Goal: Information Seeking & Learning: Learn about a topic

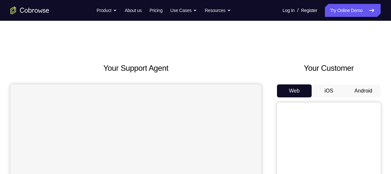
click at [354, 88] on button "Android" at bounding box center [363, 90] width 35 height 13
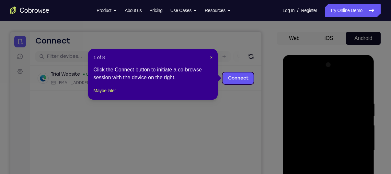
scroll to position [52, 0]
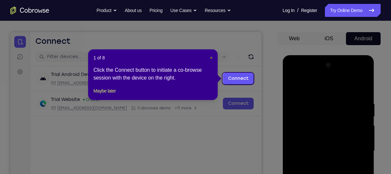
click at [211, 58] on span "×" at bounding box center [211, 57] width 3 height 5
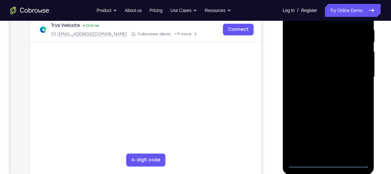
scroll to position [133, 0]
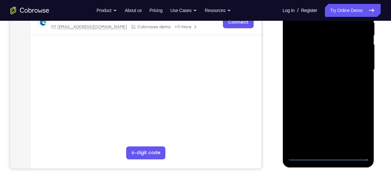
click at [327, 154] on div at bounding box center [329, 70] width 82 height 182
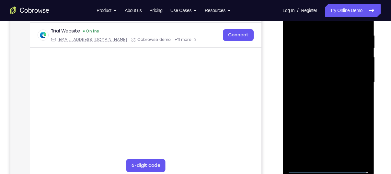
scroll to position [120, 0]
click at [355, 141] on div at bounding box center [329, 83] width 82 height 182
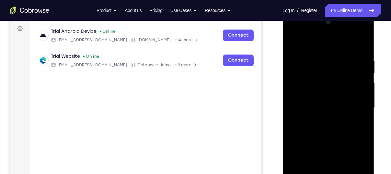
scroll to position [95, 0]
click at [307, 40] on div at bounding box center [329, 108] width 82 height 182
click at [360, 105] on div at bounding box center [329, 108] width 82 height 182
click at [322, 120] on div at bounding box center [329, 108] width 82 height 182
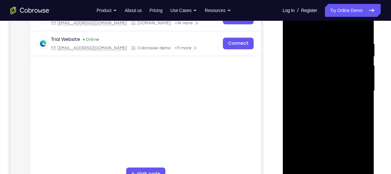
scroll to position [113, 0]
click at [323, 86] on div at bounding box center [329, 91] width 82 height 182
click at [338, 74] on div at bounding box center [329, 91] width 82 height 182
click at [336, 90] on div at bounding box center [329, 91] width 82 height 182
click at [338, 113] on div at bounding box center [329, 91] width 82 height 182
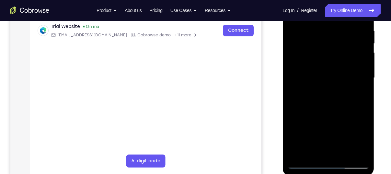
scroll to position [126, 0]
click at [335, 96] on div at bounding box center [329, 78] width 82 height 182
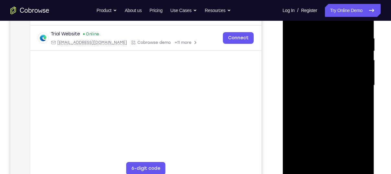
scroll to position [119, 0]
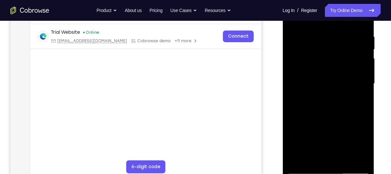
click at [343, 160] on div at bounding box center [329, 84] width 82 height 182
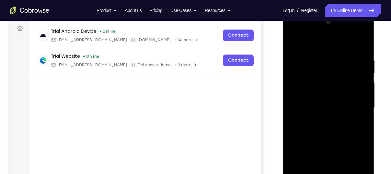
scroll to position [95, 0]
click at [362, 50] on div at bounding box center [329, 109] width 82 height 182
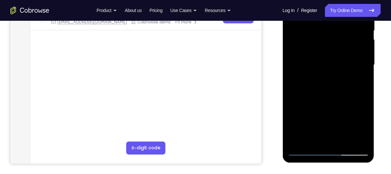
click at [345, 141] on div at bounding box center [329, 65] width 82 height 182
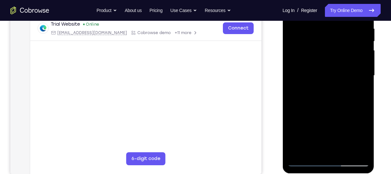
scroll to position [126, 0]
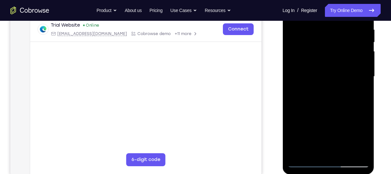
click at [331, 111] on div at bounding box center [329, 77] width 82 height 182
click at [324, 62] on div at bounding box center [329, 77] width 82 height 182
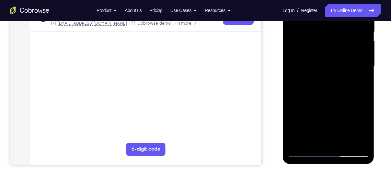
scroll to position [137, 0]
click at [358, 82] on div at bounding box center [329, 66] width 82 height 182
click at [300, 153] on div at bounding box center [329, 66] width 82 height 182
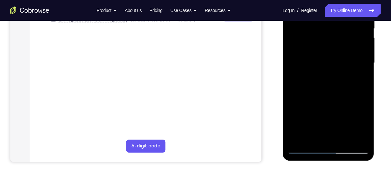
scroll to position [141, 0]
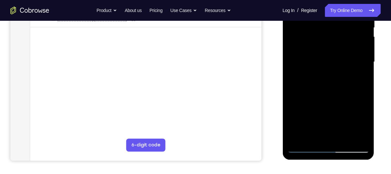
click at [305, 147] on div at bounding box center [329, 62] width 82 height 182
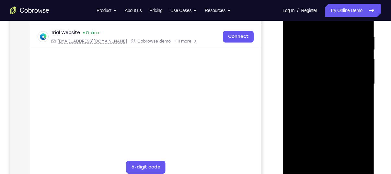
scroll to position [115, 0]
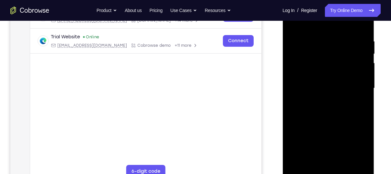
click at [320, 75] on div at bounding box center [329, 88] width 82 height 182
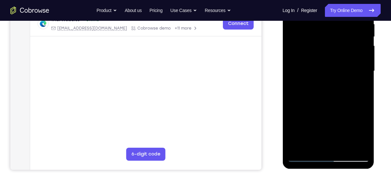
click at [305, 157] on div at bounding box center [329, 71] width 82 height 182
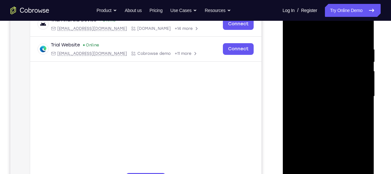
scroll to position [105, 0]
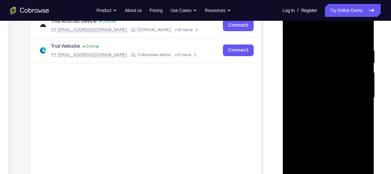
click at [339, 44] on div at bounding box center [329, 98] width 82 height 182
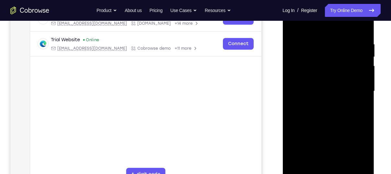
scroll to position [113, 0]
click at [362, 86] on div at bounding box center [329, 91] width 82 height 182
click at [364, 83] on div at bounding box center [329, 91] width 82 height 182
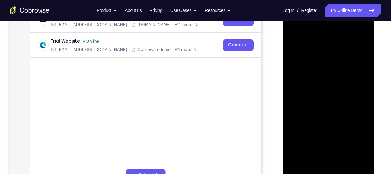
click at [363, 32] on div at bounding box center [329, 93] width 82 height 182
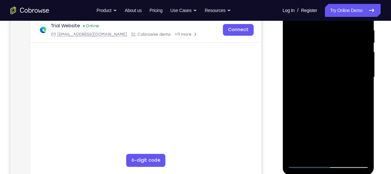
scroll to position [126, 0]
click at [343, 150] on div at bounding box center [329, 77] width 82 height 182
drag, startPoint x: 348, startPoint y: 39, endPoint x: 296, endPoint y: 48, distance: 52.7
click at [296, 48] on div at bounding box center [329, 77] width 82 height 182
drag, startPoint x: 333, startPoint y: 115, endPoint x: 344, endPoint y: 25, distance: 90.2
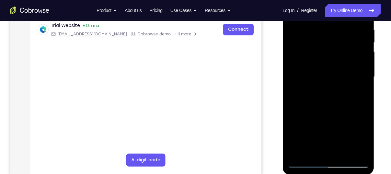
click at [344, 25] on div at bounding box center [329, 77] width 82 height 182
drag, startPoint x: 318, startPoint y: 145, endPoint x: 609, endPoint y: 0, distance: 325.2
click at [326, 19] on div at bounding box center [329, 77] width 82 height 182
drag, startPoint x: 322, startPoint y: 137, endPoint x: 326, endPoint y: 47, distance: 90.0
click at [326, 47] on div at bounding box center [329, 77] width 82 height 182
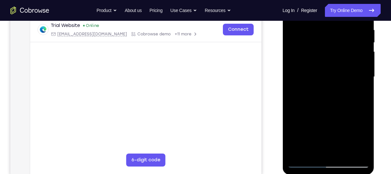
drag, startPoint x: 321, startPoint y: 144, endPoint x: 326, endPoint y: 71, distance: 73.8
click at [326, 71] on div at bounding box center [329, 77] width 82 height 182
drag, startPoint x: 349, startPoint y: 62, endPoint x: 340, endPoint y: 165, distance: 103.6
click at [340, 165] on div at bounding box center [329, 77] width 82 height 182
drag, startPoint x: 337, startPoint y: 56, endPoint x: 343, endPoint y: 190, distance: 134.8
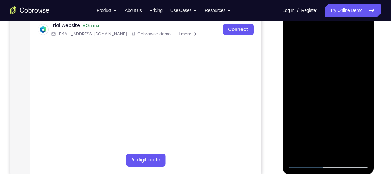
click at [343, 174] on html "Online web based iOS Simulators and Android Emulators. Run iPhone, iPad, Mobile…" at bounding box center [329, 78] width 92 height 195
drag, startPoint x: 351, startPoint y: 73, endPoint x: 347, endPoint y: 169, distance: 95.8
click at [347, 169] on div at bounding box center [329, 77] width 92 height 193
click at [310, 59] on div at bounding box center [329, 77] width 82 height 182
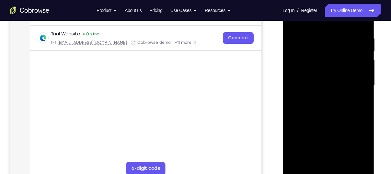
scroll to position [118, 0]
click at [304, 171] on div at bounding box center [329, 85] width 82 height 182
click at [304, 172] on div at bounding box center [329, 85] width 82 height 182
click at [342, 160] on div at bounding box center [329, 85] width 82 height 182
click at [306, 172] on div at bounding box center [329, 85] width 82 height 182
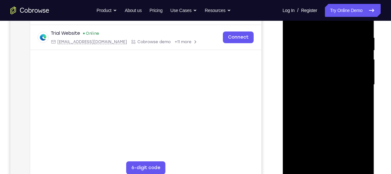
click at [320, 35] on div at bounding box center [329, 85] width 82 height 182
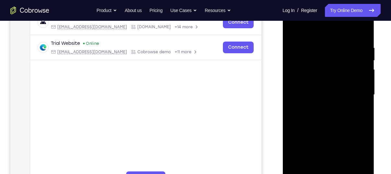
scroll to position [108, 0]
click at [364, 33] on div at bounding box center [329, 95] width 82 height 182
drag, startPoint x: 362, startPoint y: 44, endPoint x: 314, endPoint y: 52, distance: 48.6
click at [314, 52] on div at bounding box center [329, 95] width 82 height 182
click at [316, 47] on div at bounding box center [329, 95] width 82 height 182
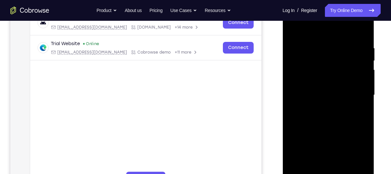
click at [364, 59] on div at bounding box center [329, 95] width 82 height 182
click at [363, 32] on div at bounding box center [329, 95] width 82 height 182
drag, startPoint x: 358, startPoint y: 43, endPoint x: 301, endPoint y: 57, distance: 58.7
click at [301, 57] on div at bounding box center [329, 95] width 82 height 182
drag, startPoint x: 342, startPoint y: 42, endPoint x: 294, endPoint y: 50, distance: 48.7
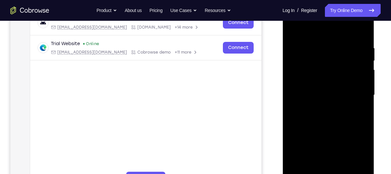
click at [294, 50] on div at bounding box center [329, 95] width 82 height 182
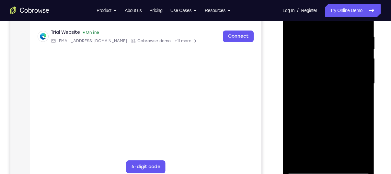
scroll to position [119, 0]
click at [361, 162] on div at bounding box center [329, 84] width 82 height 182
click at [299, 163] on div at bounding box center [329, 84] width 82 height 182
click at [346, 163] on div at bounding box center [329, 84] width 82 height 182
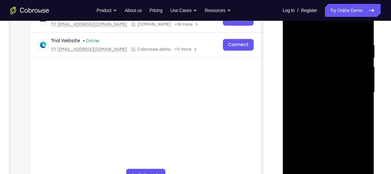
scroll to position [111, 0]
drag, startPoint x: 332, startPoint y: 96, endPoint x: 330, endPoint y: 184, distance: 87.6
click at [330, 174] on div at bounding box center [329, 93] width 92 height 193
drag, startPoint x: 334, startPoint y: 137, endPoint x: 333, endPoint y: 83, distance: 53.5
click at [333, 83] on div at bounding box center [329, 93] width 82 height 182
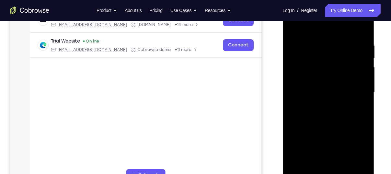
drag, startPoint x: 334, startPoint y: 140, endPoint x: 334, endPoint y: 50, distance: 90.5
click at [334, 50] on div at bounding box center [329, 93] width 82 height 182
drag, startPoint x: 327, startPoint y: 140, endPoint x: 337, endPoint y: 52, distance: 88.4
click at [337, 52] on div at bounding box center [329, 93] width 82 height 182
drag, startPoint x: 329, startPoint y: 152, endPoint x: 333, endPoint y: 132, distance: 19.8
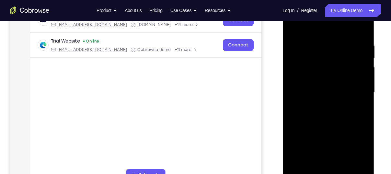
click at [333, 132] on div at bounding box center [329, 93] width 82 height 182
click at [309, 150] on div at bounding box center [329, 93] width 82 height 182
click at [312, 28] on div at bounding box center [329, 93] width 82 height 182
click at [294, 26] on div at bounding box center [329, 93] width 82 height 182
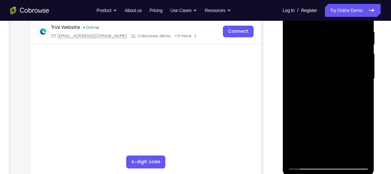
scroll to position [125, 0]
click at [305, 164] on div at bounding box center [329, 79] width 82 height 182
click at [304, 168] on div at bounding box center [329, 79] width 82 height 182
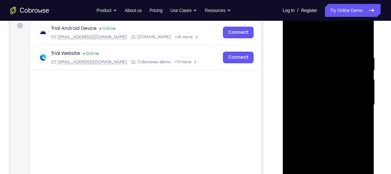
scroll to position [98, 0]
click at [294, 39] on div at bounding box center [329, 105] width 82 height 182
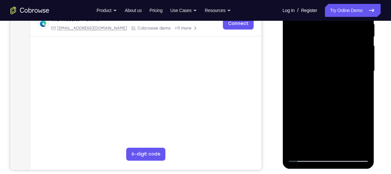
scroll to position [132, 0]
drag, startPoint x: 334, startPoint y: 76, endPoint x: 340, endPoint y: 180, distance: 104.6
click at [340, 170] on html "Online web based iOS Simulators and Android Emulators. Run iPhone, iPad, Mobile…" at bounding box center [329, 72] width 92 height 195
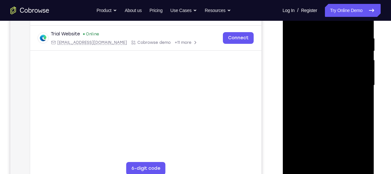
scroll to position [117, 0]
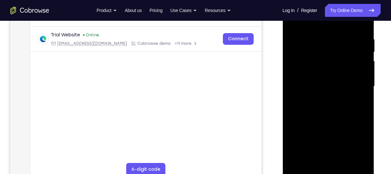
click at [315, 41] on div at bounding box center [329, 86] width 82 height 182
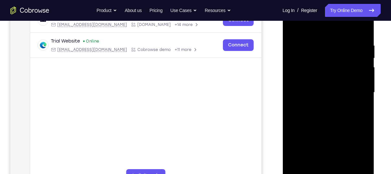
click at [360, 49] on div at bounding box center [329, 93] width 82 height 182
click at [364, 30] on div at bounding box center [329, 93] width 82 height 182
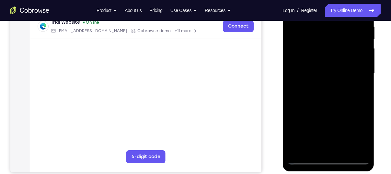
scroll to position [130, 0]
click at [345, 150] on div at bounding box center [329, 73] width 82 height 182
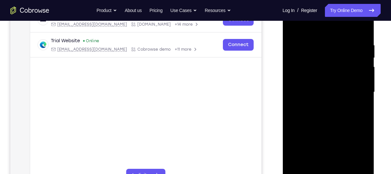
scroll to position [110, 0]
click at [293, 27] on div at bounding box center [329, 93] width 82 height 182
drag, startPoint x: 350, startPoint y: 41, endPoint x: 294, endPoint y: 41, distance: 55.8
click at [294, 41] on div at bounding box center [329, 93] width 82 height 182
drag, startPoint x: 356, startPoint y: 42, endPoint x: 299, endPoint y: 50, distance: 56.9
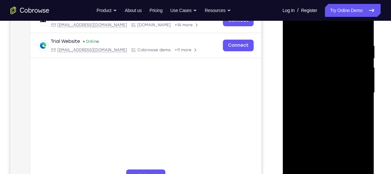
click at [299, 50] on div at bounding box center [329, 93] width 82 height 182
click at [326, 42] on div at bounding box center [329, 93] width 82 height 182
click at [362, 29] on div at bounding box center [329, 93] width 82 height 182
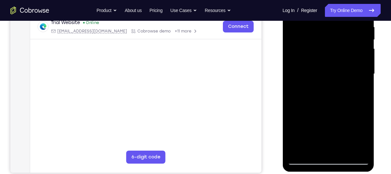
scroll to position [131, 0]
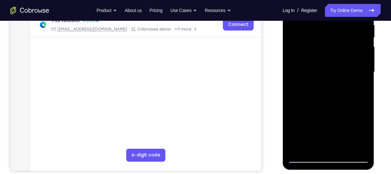
click at [341, 149] on div at bounding box center [329, 72] width 82 height 182
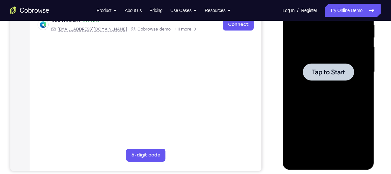
click at [325, 66] on div at bounding box center [328, 71] width 51 height 17
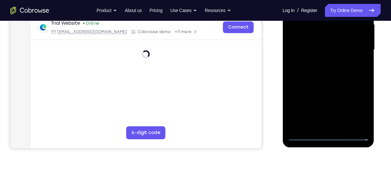
scroll to position [162, 0]
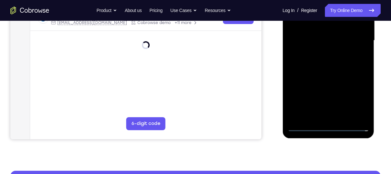
click at [330, 129] on div at bounding box center [329, 41] width 82 height 182
click at [356, 104] on div at bounding box center [329, 41] width 82 height 182
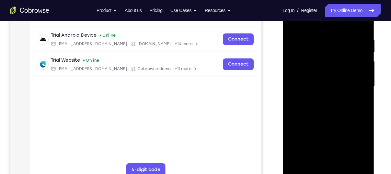
scroll to position [108, 0]
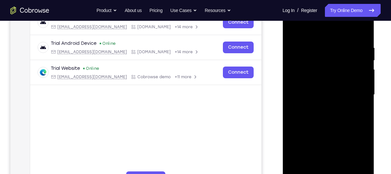
click at [315, 35] on div at bounding box center [329, 95] width 82 height 182
click at [351, 96] on div at bounding box center [329, 95] width 82 height 182
click at [355, 93] on div at bounding box center [329, 95] width 82 height 182
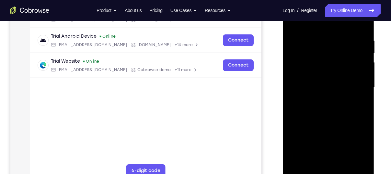
scroll to position [115, 0]
click at [359, 89] on div at bounding box center [329, 88] width 82 height 182
click at [357, 87] on div at bounding box center [329, 88] width 82 height 182
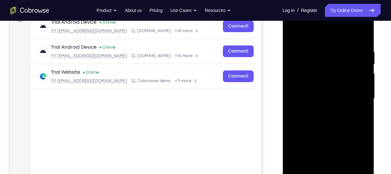
scroll to position [105, 0]
click at [321, 109] on div at bounding box center [329, 98] width 82 height 182
click at [315, 88] on div at bounding box center [329, 98] width 82 height 182
click at [344, 74] on div at bounding box center [329, 98] width 82 height 182
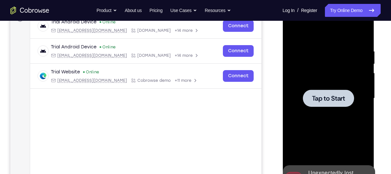
click at [329, 95] on span "Tap to Start" at bounding box center [328, 98] width 33 height 6
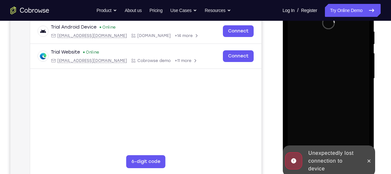
scroll to position [126, 0]
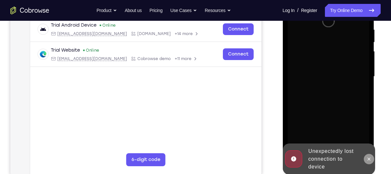
click at [372, 159] on button at bounding box center [369, 159] width 10 height 10
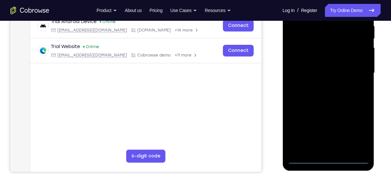
scroll to position [130, 0]
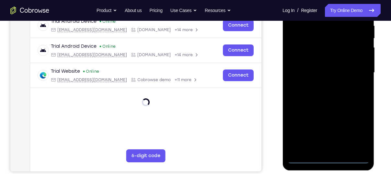
click at [327, 160] on div at bounding box center [329, 73] width 82 height 182
click at [358, 130] on div at bounding box center [329, 73] width 82 height 182
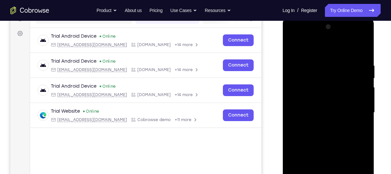
scroll to position [90, 0]
click at [311, 46] on div at bounding box center [329, 113] width 82 height 182
click at [356, 111] on div at bounding box center [329, 113] width 82 height 182
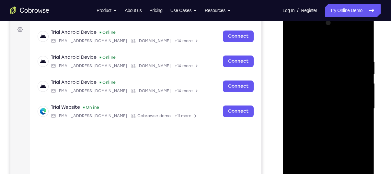
click at [320, 120] on div at bounding box center [329, 109] width 82 height 182
click at [325, 99] on div at bounding box center [329, 109] width 82 height 182
click at [330, 91] on div at bounding box center [329, 109] width 82 height 182
click at [326, 106] on div at bounding box center [329, 109] width 82 height 182
click at [327, 128] on div at bounding box center [329, 109] width 82 height 182
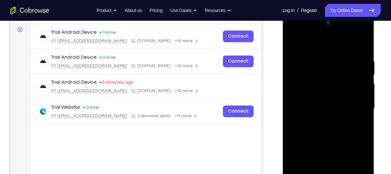
click at [315, 126] on div at bounding box center [329, 109] width 82 height 182
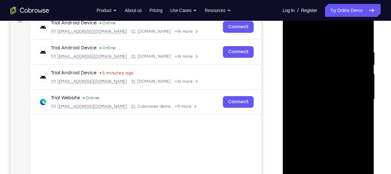
scroll to position [104, 0]
click at [361, 39] on div at bounding box center [329, 99] width 82 height 182
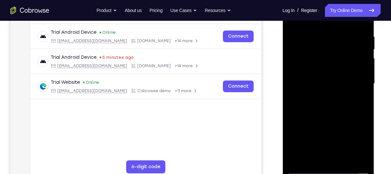
scroll to position [120, 0]
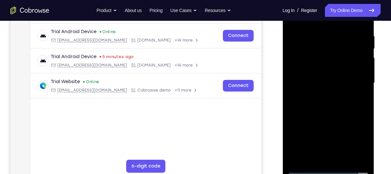
click at [343, 157] on div at bounding box center [329, 83] width 82 height 182
click at [317, 118] on div at bounding box center [329, 83] width 82 height 182
click at [309, 167] on div at bounding box center [329, 83] width 82 height 182
drag, startPoint x: 344, startPoint y: 38, endPoint x: 297, endPoint y: 42, distance: 47.2
click at [297, 42] on div at bounding box center [329, 83] width 82 height 182
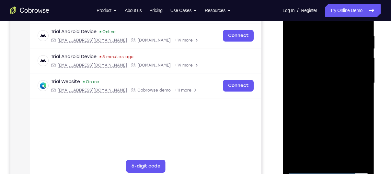
drag, startPoint x: 314, startPoint y: 30, endPoint x: 361, endPoint y: 32, distance: 46.8
click at [361, 32] on div at bounding box center [329, 83] width 82 height 182
click at [315, 37] on div at bounding box center [329, 83] width 82 height 182
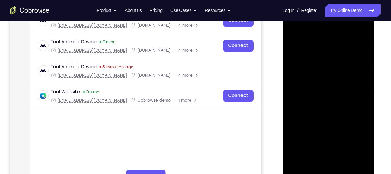
click at [364, 33] on div at bounding box center [329, 93] width 82 height 182
drag, startPoint x: 358, startPoint y: 44, endPoint x: 306, endPoint y: 57, distance: 53.5
click at [306, 57] on div at bounding box center [329, 93] width 82 height 182
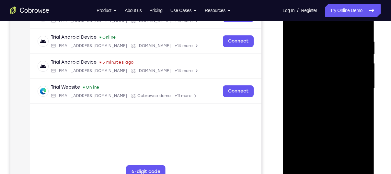
scroll to position [115, 0]
click at [345, 165] on div at bounding box center [329, 88] width 82 height 182
drag, startPoint x: 331, startPoint y: 68, endPoint x: 349, endPoint y: 180, distance: 112.9
click at [349, 174] on div at bounding box center [329, 88] width 92 height 193
drag, startPoint x: 318, startPoint y: 88, endPoint x: 334, endPoint y: 183, distance: 96.7
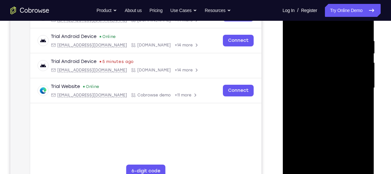
click at [334, 174] on div at bounding box center [329, 88] width 92 height 193
drag, startPoint x: 319, startPoint y: 152, endPoint x: 312, endPoint y: 66, distance: 86.6
click at [312, 66] on div at bounding box center [329, 88] width 82 height 182
drag, startPoint x: 326, startPoint y: 151, endPoint x: 316, endPoint y: 57, distance: 94.6
click at [316, 57] on div at bounding box center [329, 88] width 82 height 182
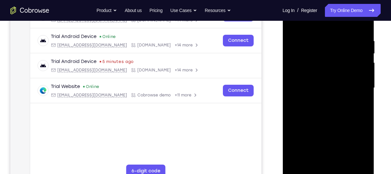
drag, startPoint x: 330, startPoint y: 161, endPoint x: 318, endPoint y: 50, distance: 111.3
click at [318, 50] on div at bounding box center [329, 88] width 82 height 182
drag, startPoint x: 322, startPoint y: 142, endPoint x: 318, endPoint y: 53, distance: 89.0
click at [318, 53] on div at bounding box center [329, 88] width 82 height 182
drag, startPoint x: 337, startPoint y: 152, endPoint x: 333, endPoint y: 87, distance: 65.0
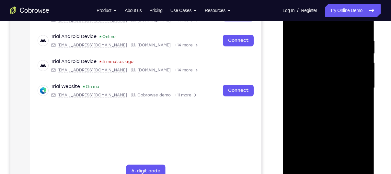
click at [333, 87] on div at bounding box center [329, 88] width 82 height 182
drag, startPoint x: 339, startPoint y: 157, endPoint x: 336, endPoint y: 104, distance: 53.2
click at [336, 104] on div at bounding box center [329, 88] width 82 height 182
click at [331, 133] on div at bounding box center [329, 88] width 82 height 182
click at [293, 22] on div at bounding box center [329, 88] width 82 height 182
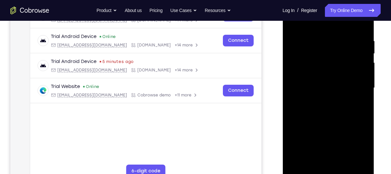
click at [309, 137] on div at bounding box center [329, 88] width 82 height 182
click at [309, 20] on nav "Go back Powerful, Flexible and Trustworthy. Avoid all extra friction for both A…" at bounding box center [195, 10] width 391 height 21
click at [309, 24] on div at bounding box center [329, 88] width 82 height 182
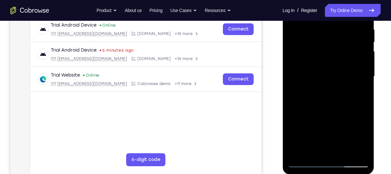
scroll to position [117, 0]
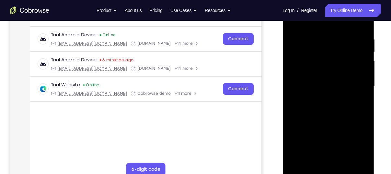
click at [356, 112] on div at bounding box center [329, 86] width 82 height 182
click at [294, 21] on div at bounding box center [329, 86] width 82 height 182
drag, startPoint x: 325, startPoint y: 133, endPoint x: 324, endPoint y: 107, distance: 26.3
click at [324, 107] on div at bounding box center [329, 86] width 82 height 182
drag, startPoint x: 295, startPoint y: 108, endPoint x: 285, endPoint y: 40, distance: 68.9
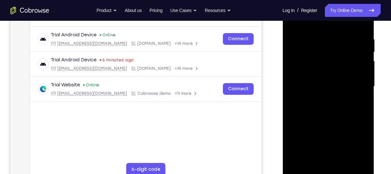
click at [285, 40] on div at bounding box center [329, 87] width 92 height 193
click at [325, 90] on div at bounding box center [329, 86] width 82 height 182
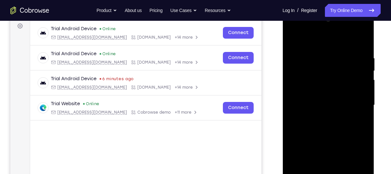
scroll to position [98, 0]
drag, startPoint x: 325, startPoint y: 109, endPoint x: 330, endPoint y: 119, distance: 11.9
click at [330, 119] on div at bounding box center [329, 106] width 82 height 182
drag, startPoint x: 331, startPoint y: 69, endPoint x: 338, endPoint y: 131, distance: 61.7
click at [338, 131] on div at bounding box center [329, 106] width 82 height 182
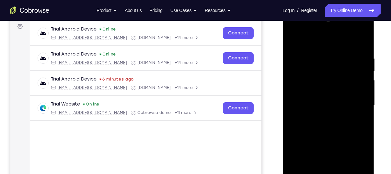
drag, startPoint x: 325, startPoint y: 62, endPoint x: 329, endPoint y: 134, distance: 72.4
click at [329, 134] on div at bounding box center [329, 106] width 82 height 182
click at [293, 39] on div at bounding box center [329, 106] width 82 height 182
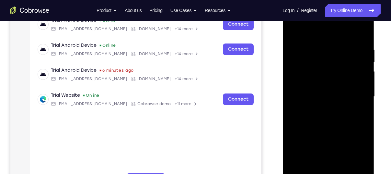
scroll to position [106, 0]
click at [361, 43] on div at bounding box center [329, 97] width 82 height 182
click at [360, 33] on div at bounding box center [329, 97] width 82 height 182
click at [320, 51] on div at bounding box center [329, 97] width 82 height 182
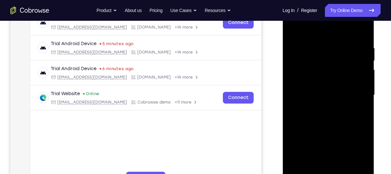
scroll to position [108, 0]
click at [362, 33] on div at bounding box center [329, 96] width 82 height 182
drag, startPoint x: 360, startPoint y: 44, endPoint x: 304, endPoint y: 60, distance: 57.9
click at [304, 60] on div at bounding box center [329, 96] width 82 height 182
click at [315, 172] on div at bounding box center [329, 96] width 82 height 182
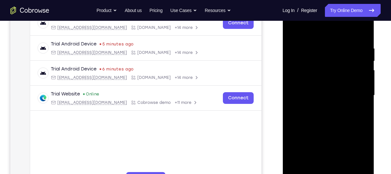
click at [303, 83] on div at bounding box center [329, 96] width 82 height 182
click at [367, 100] on div at bounding box center [329, 96] width 82 height 182
click at [364, 101] on div at bounding box center [329, 96] width 82 height 182
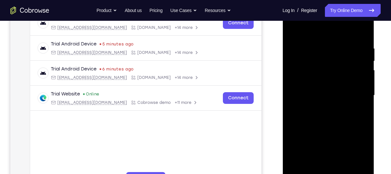
click at [364, 101] on div at bounding box center [329, 96] width 82 height 182
click at [312, 37] on div at bounding box center [329, 96] width 82 height 182
click at [292, 29] on div at bounding box center [329, 96] width 82 height 182
click at [365, 104] on div at bounding box center [329, 96] width 82 height 182
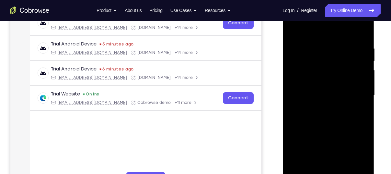
click at [365, 104] on div at bounding box center [329, 96] width 82 height 182
click at [292, 29] on div at bounding box center [329, 96] width 82 height 182
click at [321, 52] on div at bounding box center [329, 96] width 82 height 182
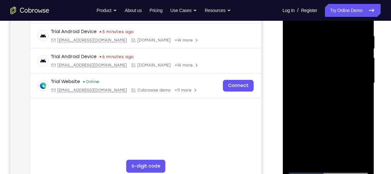
scroll to position [119, 0]
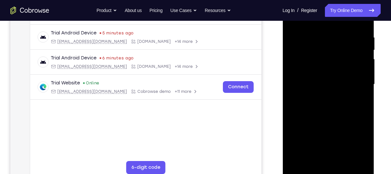
click at [360, 84] on div at bounding box center [329, 85] width 82 height 182
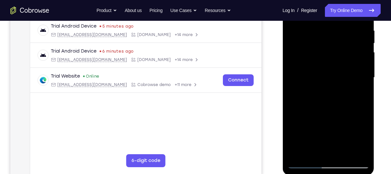
click at [363, 84] on div at bounding box center [329, 78] width 82 height 182
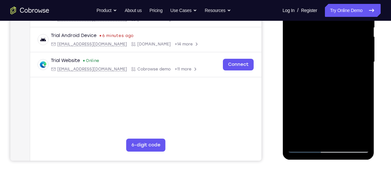
scroll to position [155, 0]
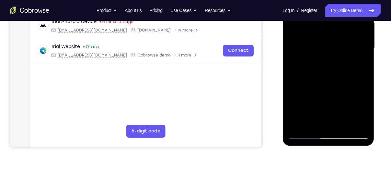
click at [296, 124] on div at bounding box center [329, 48] width 82 height 182
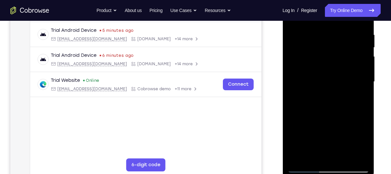
scroll to position [121, 0]
drag, startPoint x: 348, startPoint y: 35, endPoint x: 307, endPoint y: 36, distance: 41.2
click at [307, 36] on div at bounding box center [329, 82] width 82 height 182
drag, startPoint x: 343, startPoint y: 29, endPoint x: 295, endPoint y: 37, distance: 48.0
click at [295, 37] on div at bounding box center [329, 82] width 82 height 182
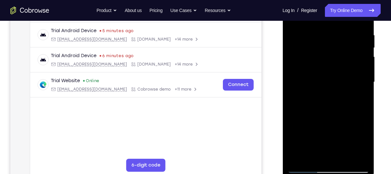
drag, startPoint x: 354, startPoint y: 34, endPoint x: 312, endPoint y: 38, distance: 42.7
click at [312, 38] on div at bounding box center [329, 82] width 82 height 182
drag, startPoint x: 364, startPoint y: 33, endPoint x: 319, endPoint y: 39, distance: 44.5
click at [319, 39] on div at bounding box center [329, 82] width 82 height 182
drag, startPoint x: 351, startPoint y: 32, endPoint x: 309, endPoint y: 34, distance: 41.9
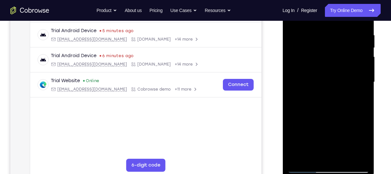
click at [309, 34] on div at bounding box center [329, 82] width 82 height 182
drag, startPoint x: 345, startPoint y: 33, endPoint x: 301, endPoint y: 37, distance: 43.7
click at [301, 37] on div at bounding box center [329, 82] width 82 height 182
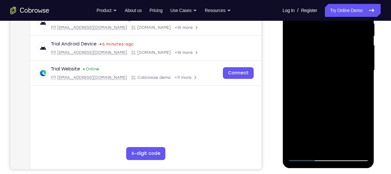
scroll to position [133, 0]
